Goal: Task Accomplishment & Management: Complete application form

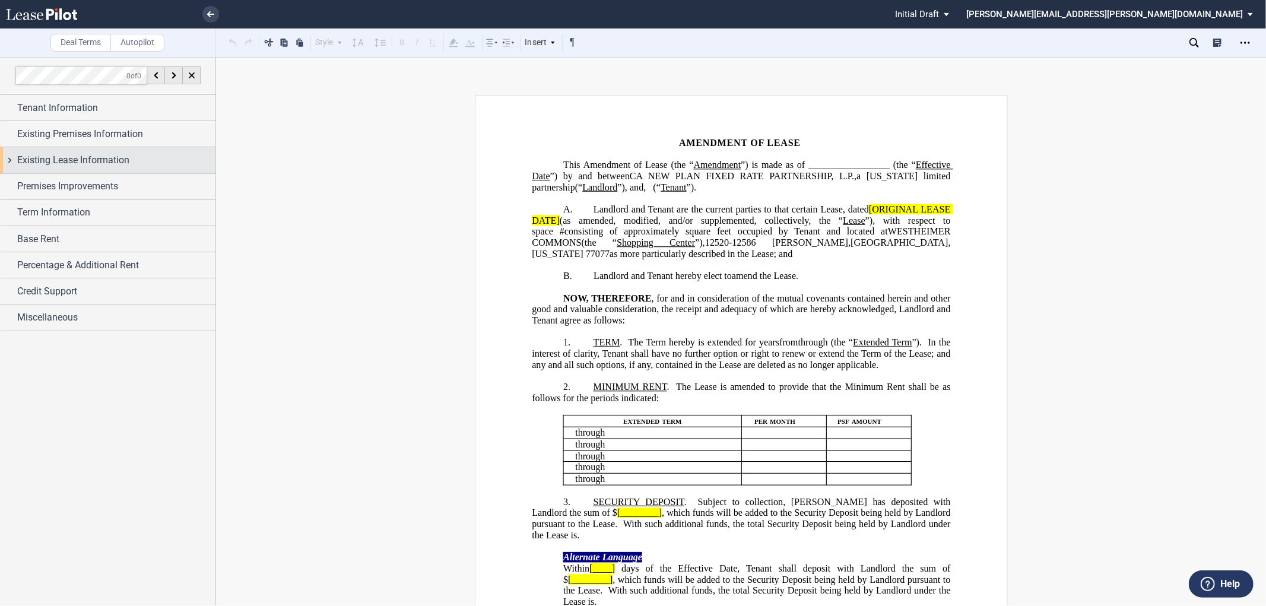
click at [7, 163] on div "Existing Lease Information" at bounding box center [107, 160] width 215 height 26
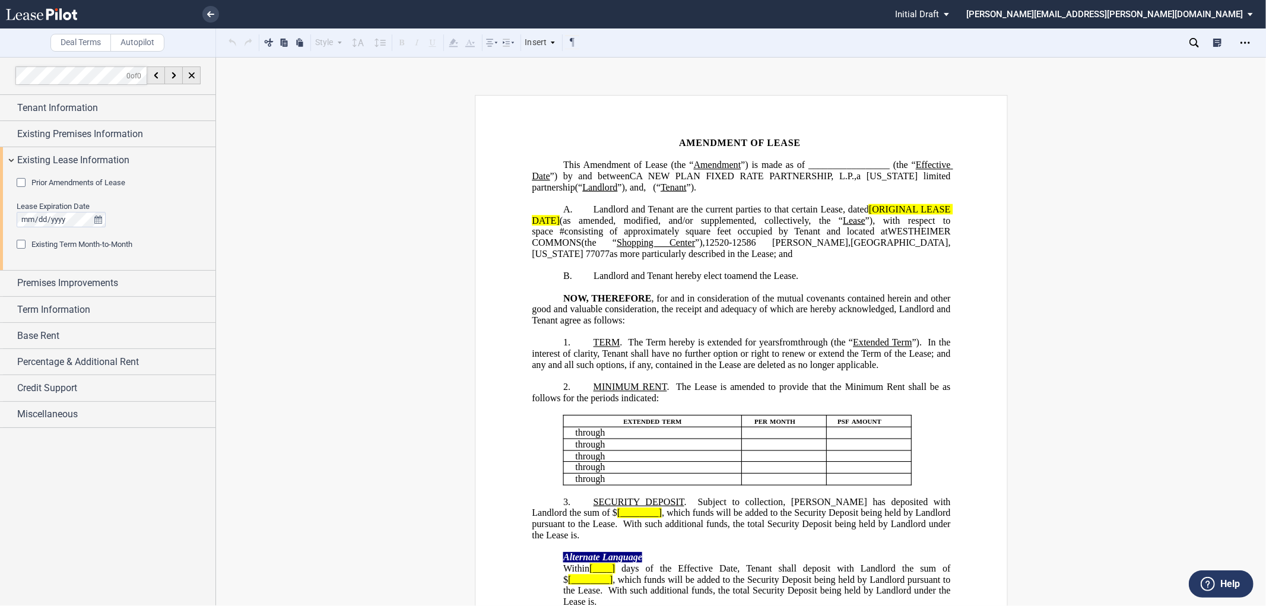
click at [19, 183] on div "Prior Amendments of Lease" at bounding box center [23, 184] width 12 height 12
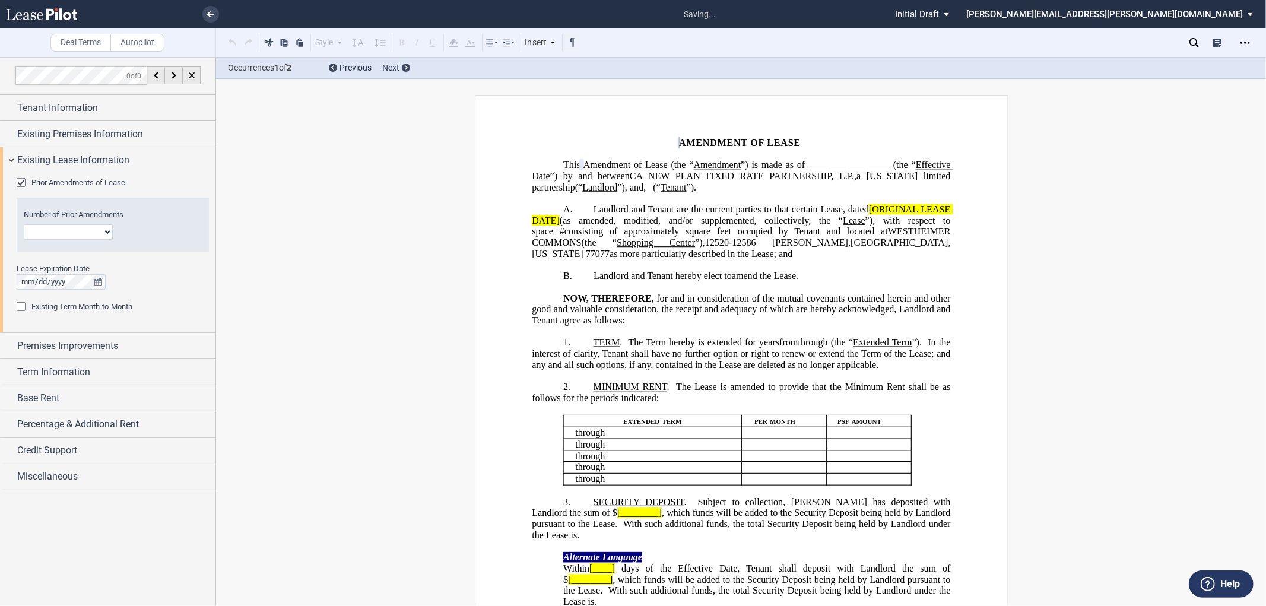
click at [42, 235] on select "1 2 3 4 5 6 7 8 9 10 11 12" at bounding box center [68, 231] width 89 height 15
select select "number:3"
click at [24, 224] on select "1 2 3 4 5 6 7 8 9 10 11 12" at bounding box center [68, 231] width 89 height 15
click at [862, 214] on span "Landlord and Tenant are the current parties to that certain Lease, dated" at bounding box center [731, 209] width 275 height 11
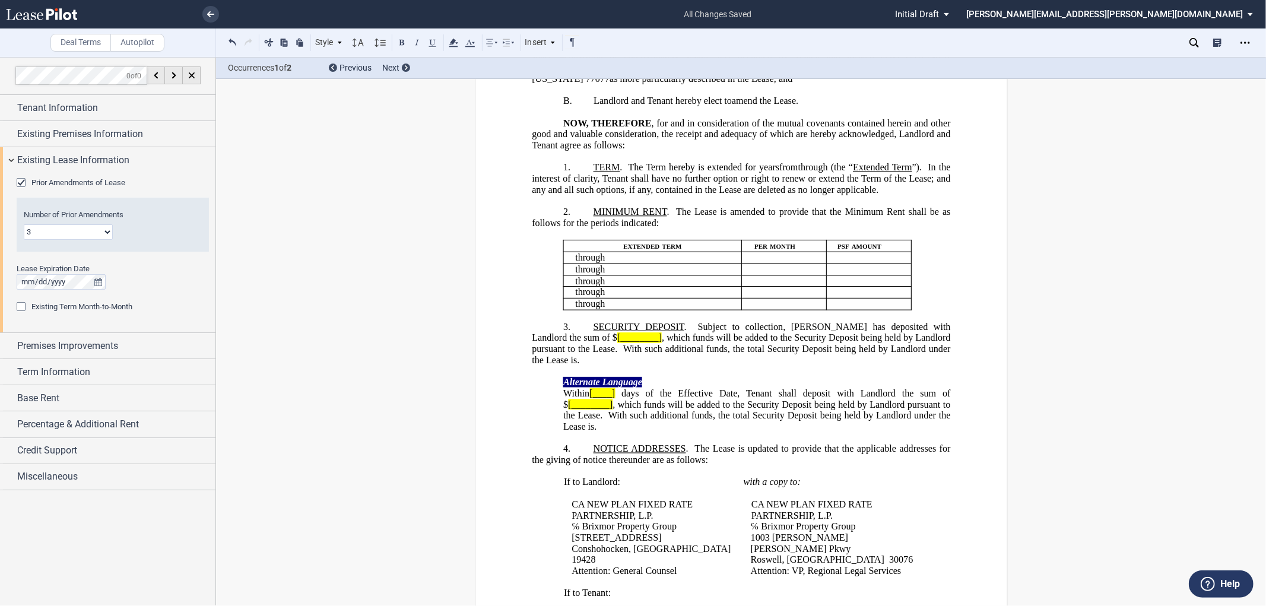
scroll to position [198, 0]
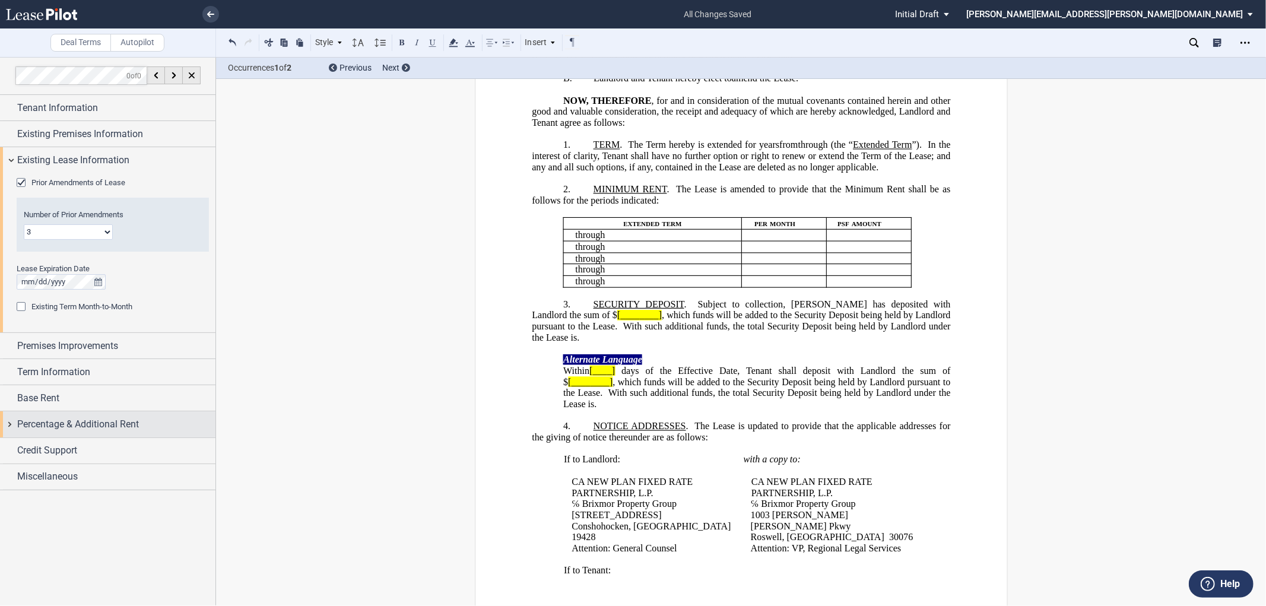
click at [12, 421] on div "Percentage & Additional Rent" at bounding box center [107, 424] width 215 height 26
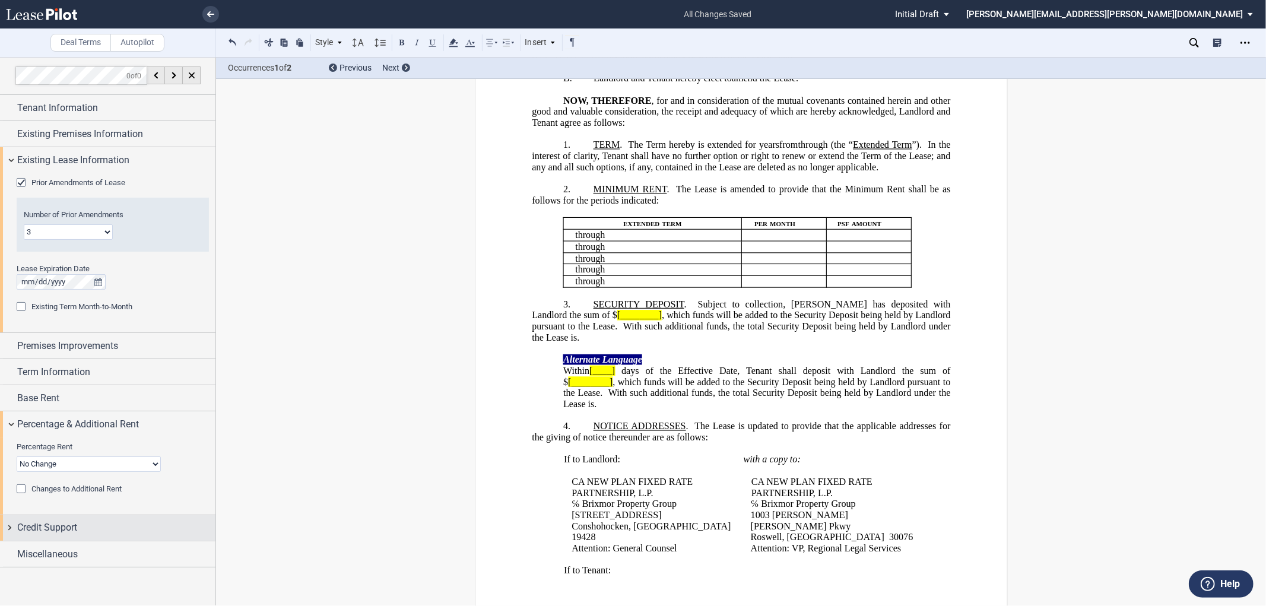
click at [8, 525] on div "Credit Support" at bounding box center [107, 528] width 215 height 26
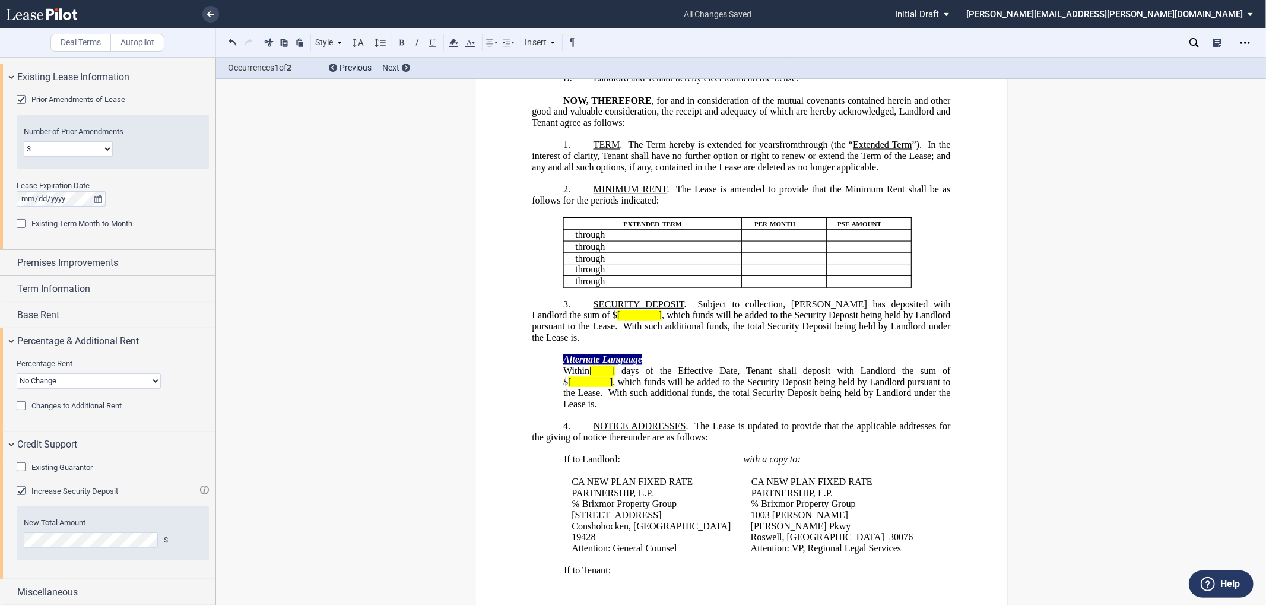
click at [22, 489] on div "Increase Security Deposit" at bounding box center [23, 492] width 12 height 12
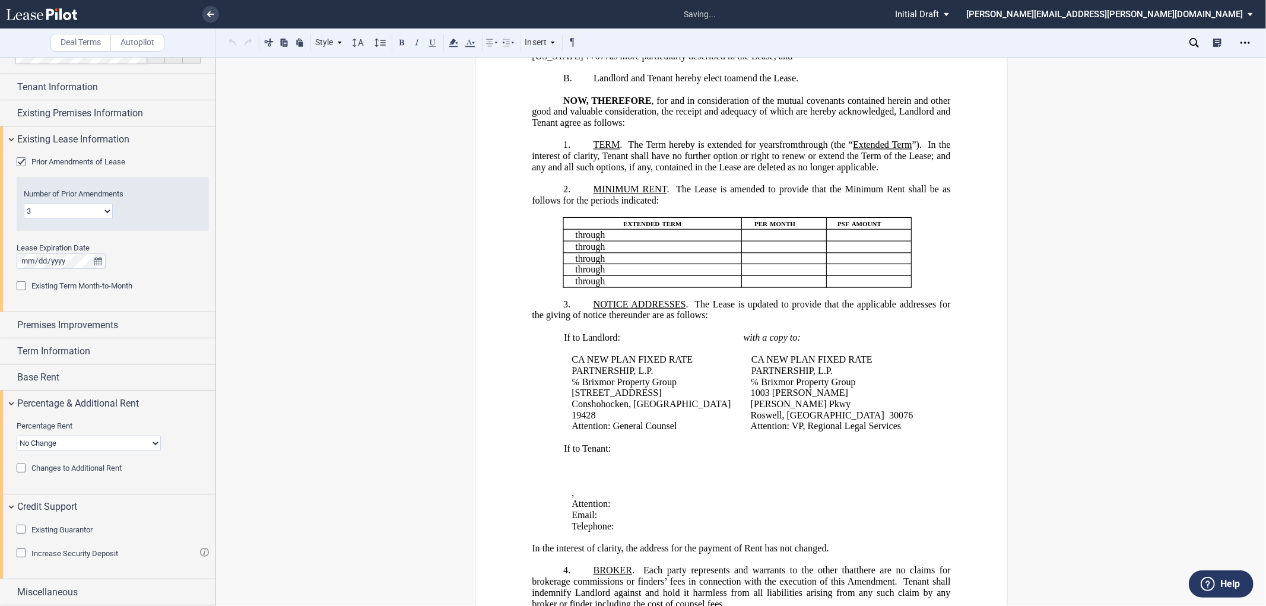
scroll to position [0, 0]
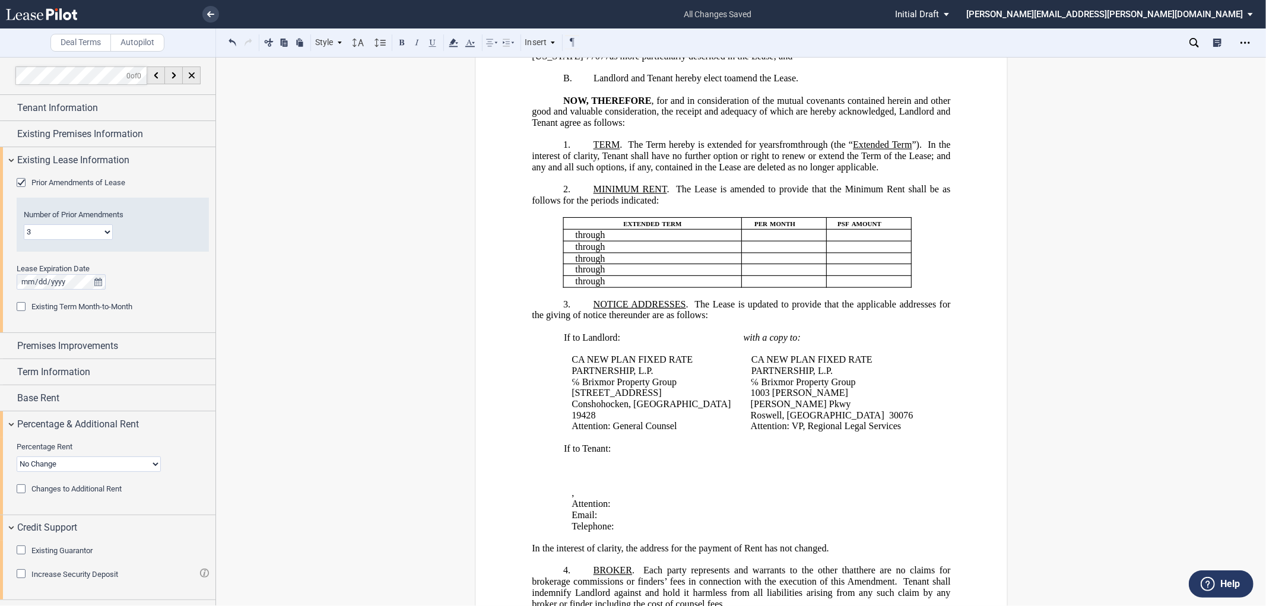
click at [639, 195] on span "MINIMUM RENT" at bounding box center [630, 189] width 74 height 11
click at [928, 205] on span "The Lease is amended to provide that the Minimum Rent shall be as follows for t…" at bounding box center [742, 194] width 421 height 21
click at [20, 553] on div "Existing Guarantor" at bounding box center [23, 551] width 12 height 12
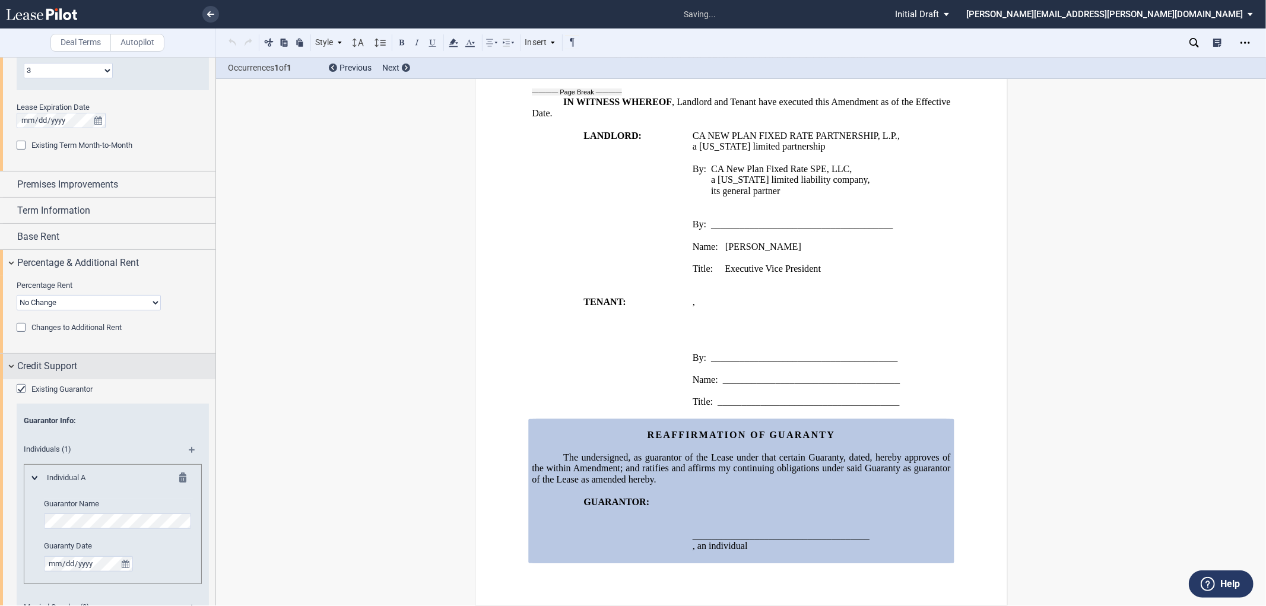
scroll to position [198, 0]
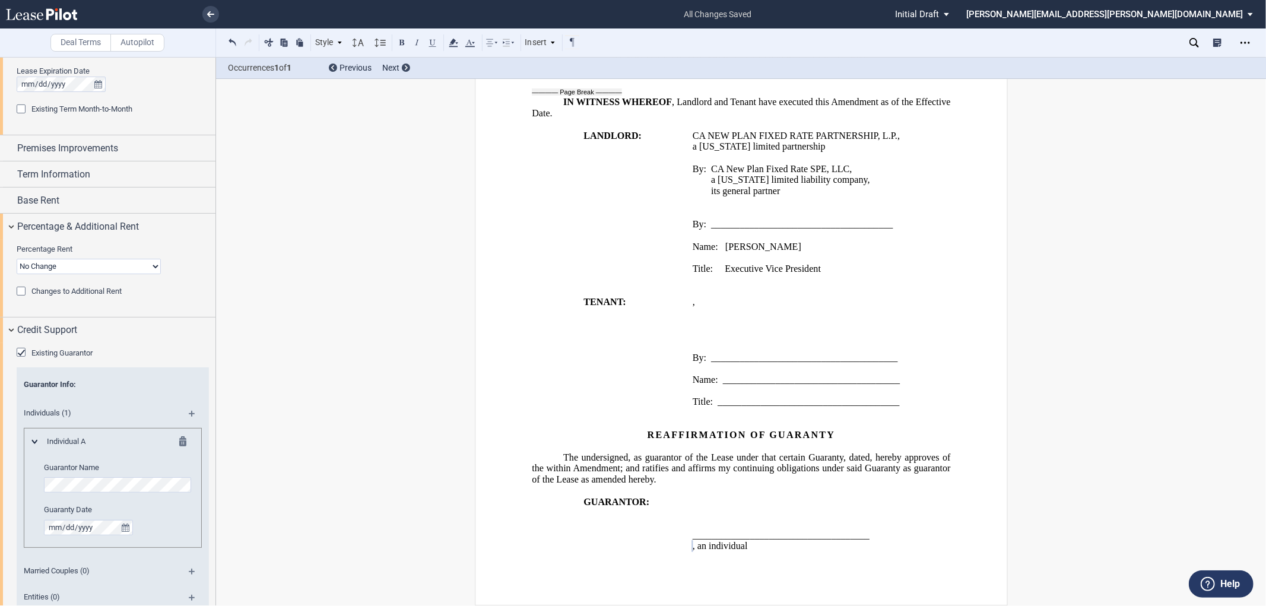
click at [189, 413] on md-icon at bounding box center [197, 418] width 16 height 14
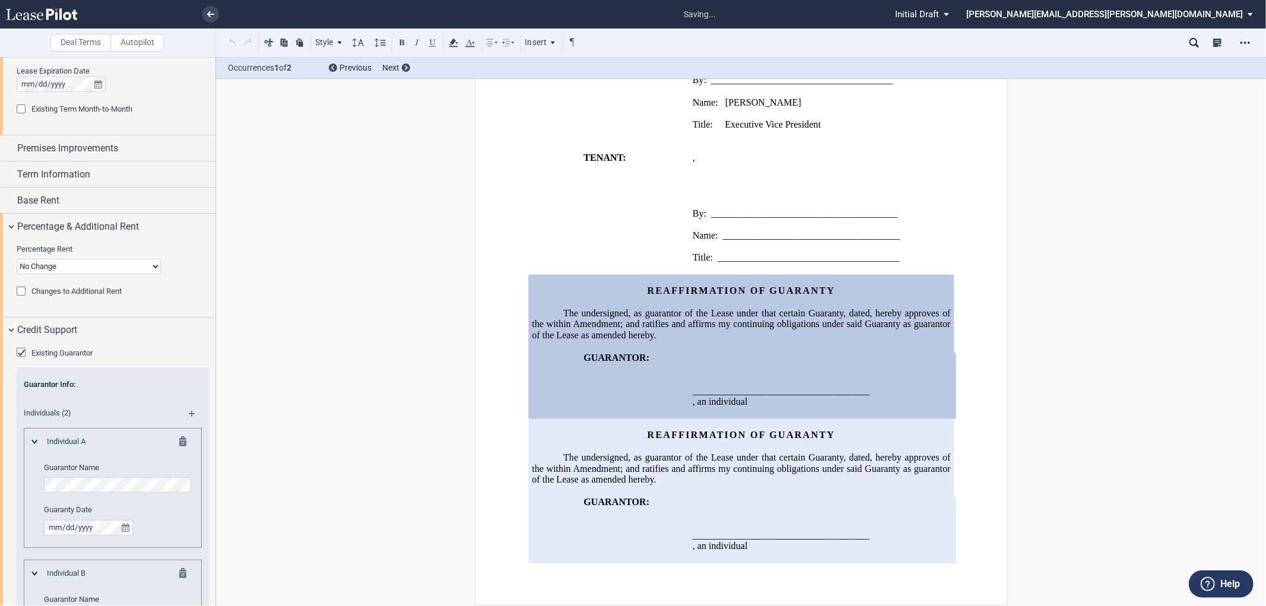
scroll to position [329, 0]
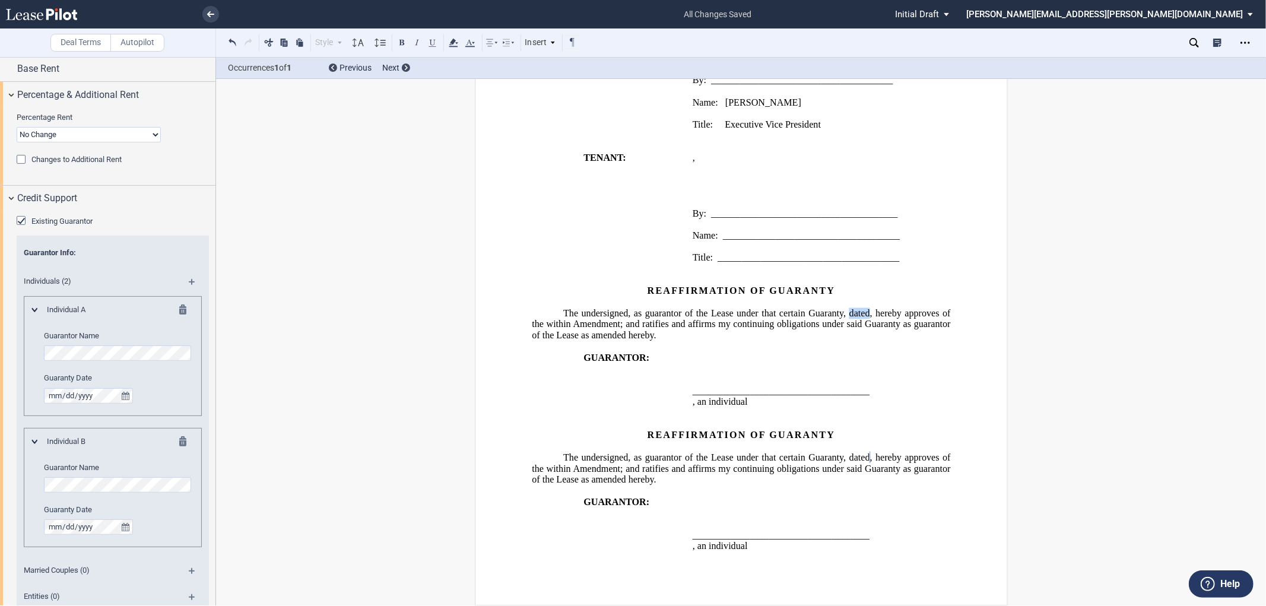
click at [915, 308] on span "The undersigned, as guarantor of the Lease under that certain Guaranty, dated ﻿…" at bounding box center [742, 324] width 421 height 33
click at [835, 315] on span ", hereby approves of the within Amendment; and ratifies and affirms my continui…" at bounding box center [742, 324] width 421 height 33
drag, startPoint x: 846, startPoint y: 304, endPoint x: 946, endPoint y: 306, distance: 99.2
click at [946, 308] on span "The undersigned, as guarantor of the Lease under that certain Guaranty ﻿ ﻿ ﻿exe…" at bounding box center [742, 324] width 421 height 33
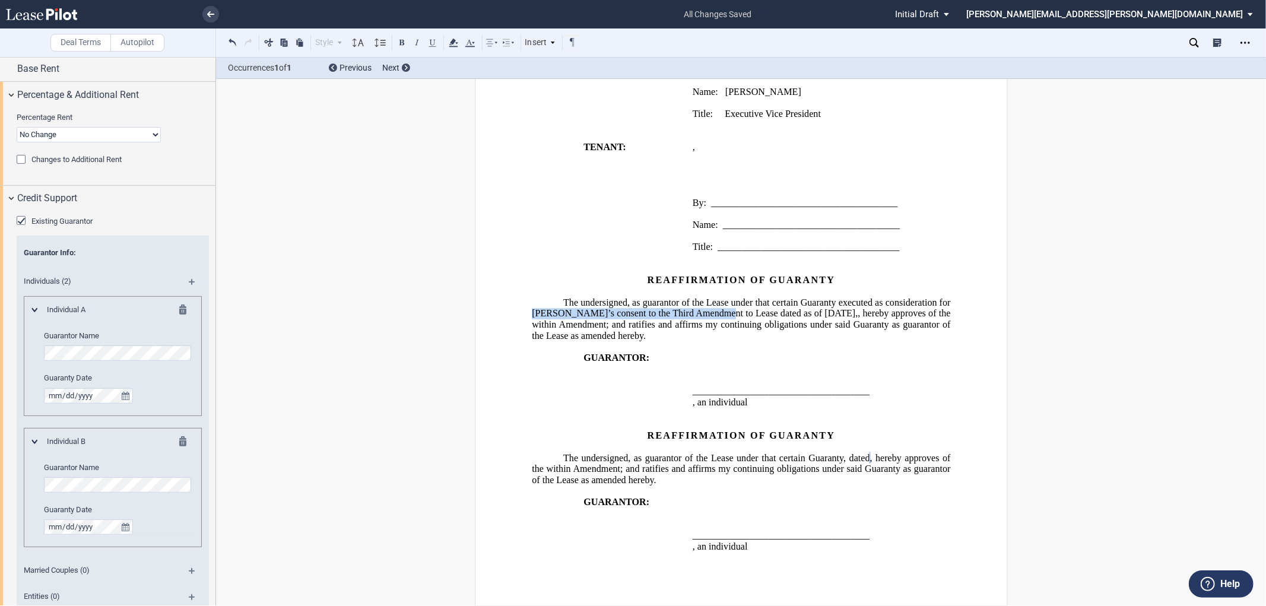
drag, startPoint x: 525, startPoint y: 315, endPoint x: 710, endPoint y: 310, distance: 184.7
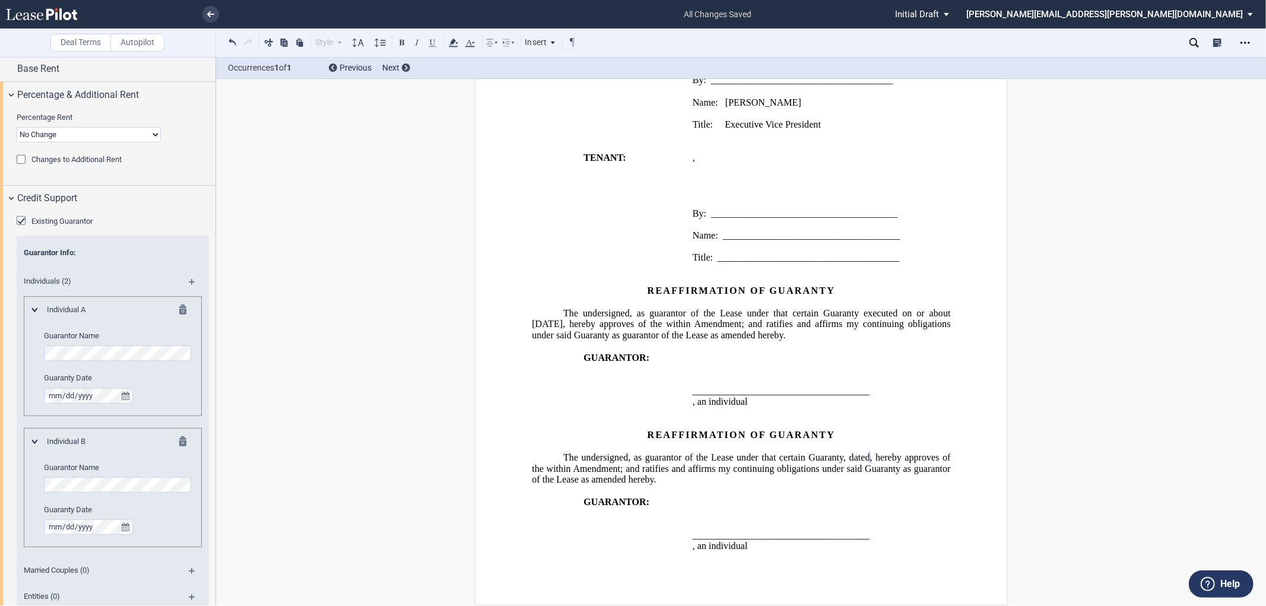
click at [598, 318] on span "executed on or about [DATE]" at bounding box center [742, 318] width 421 height 21
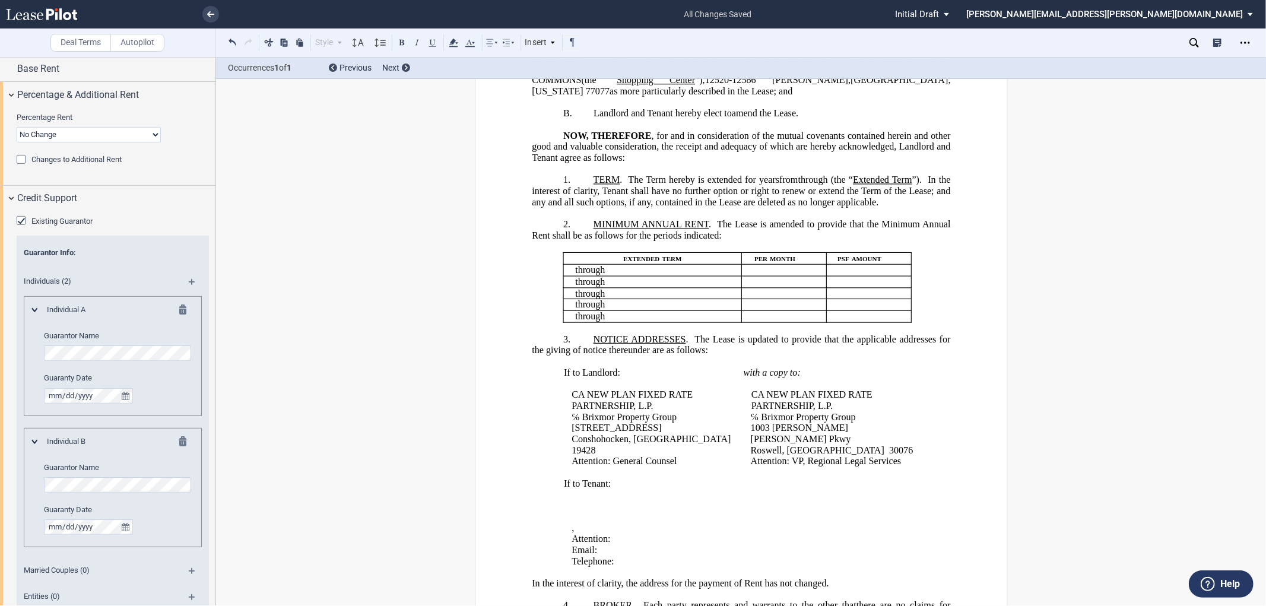
scroll to position [0, 0]
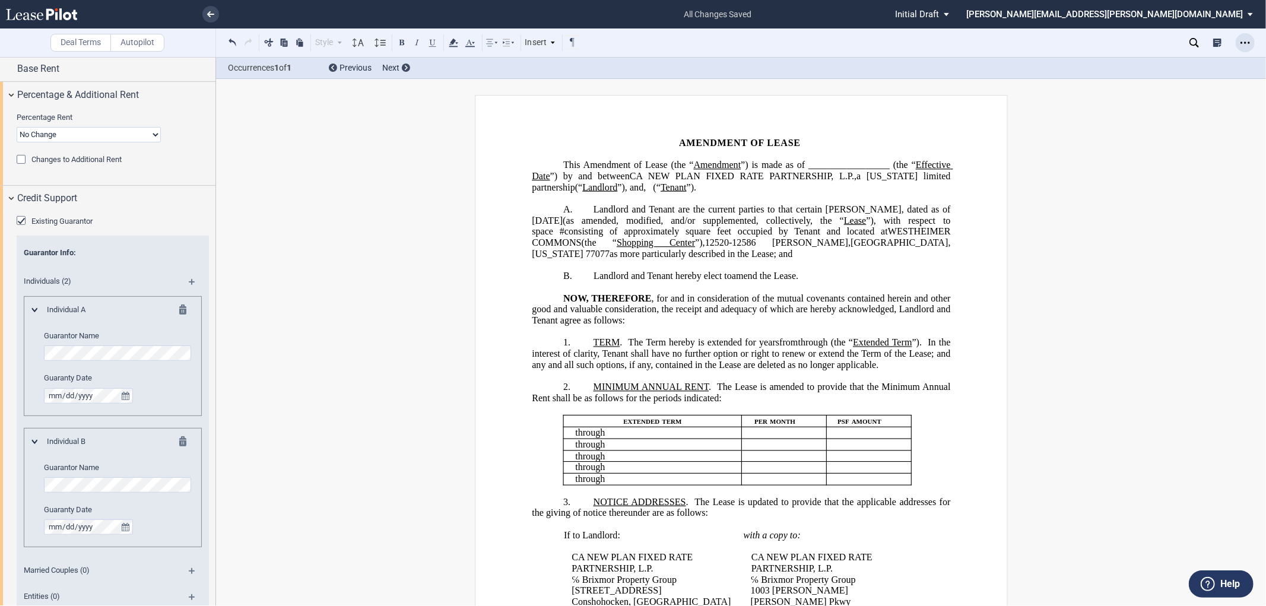
click at [1244, 43] on use "Open Lease options menu" at bounding box center [1245, 43] width 9 height 2
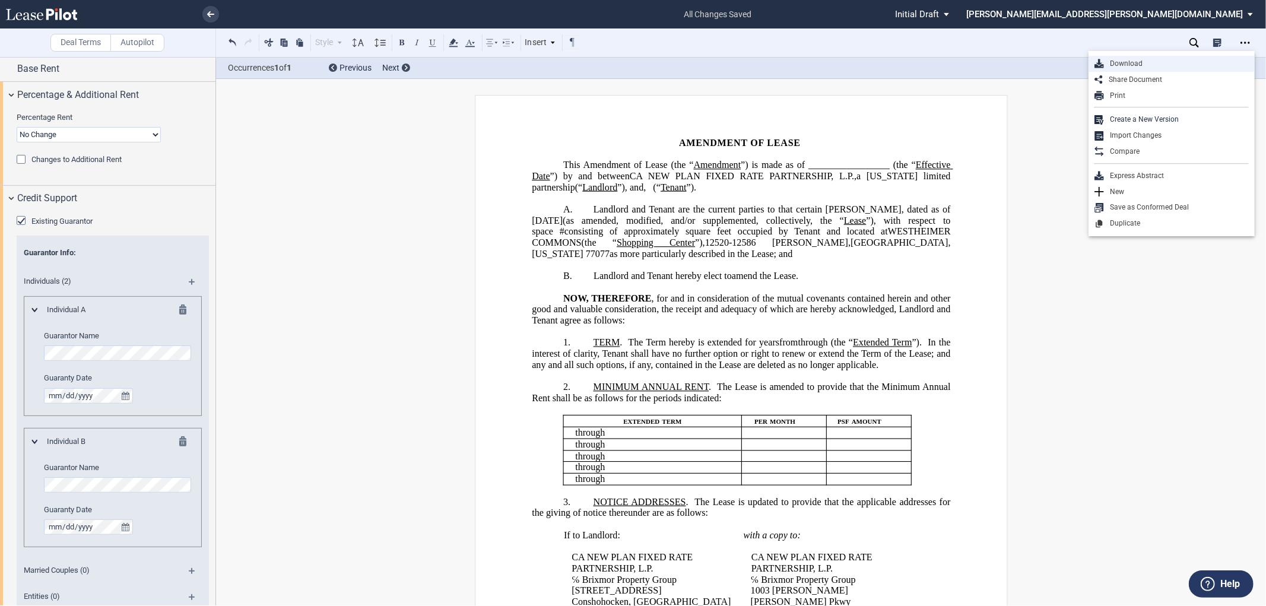
click at [1123, 64] on div "Download" at bounding box center [1176, 64] width 145 height 10
